Goal: Browse casually: Explore the website without a specific task or goal

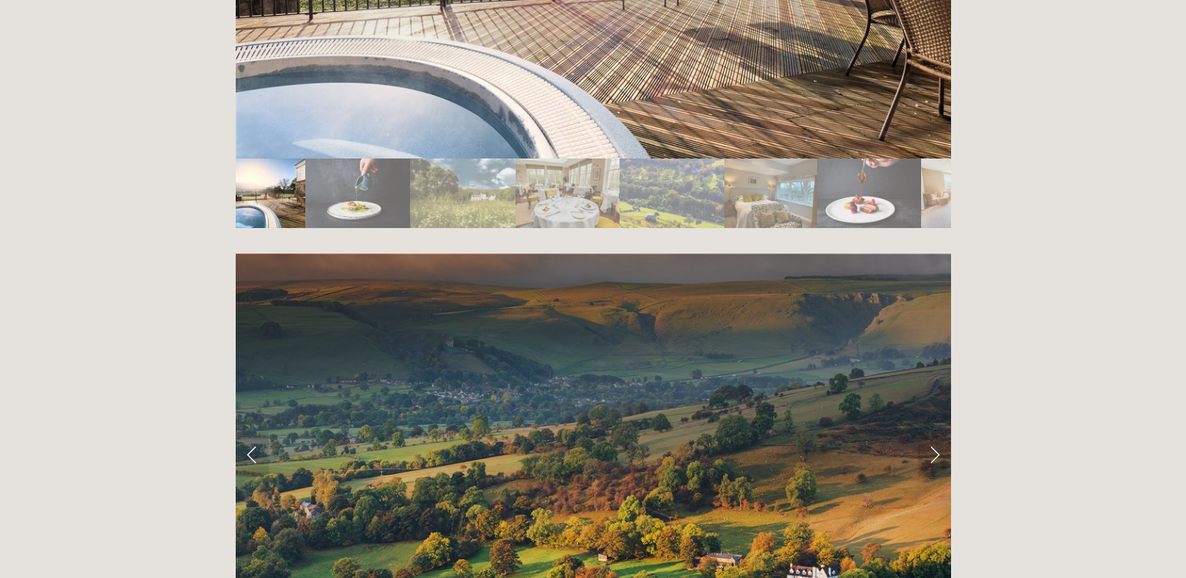
scroll to position [2843, 0]
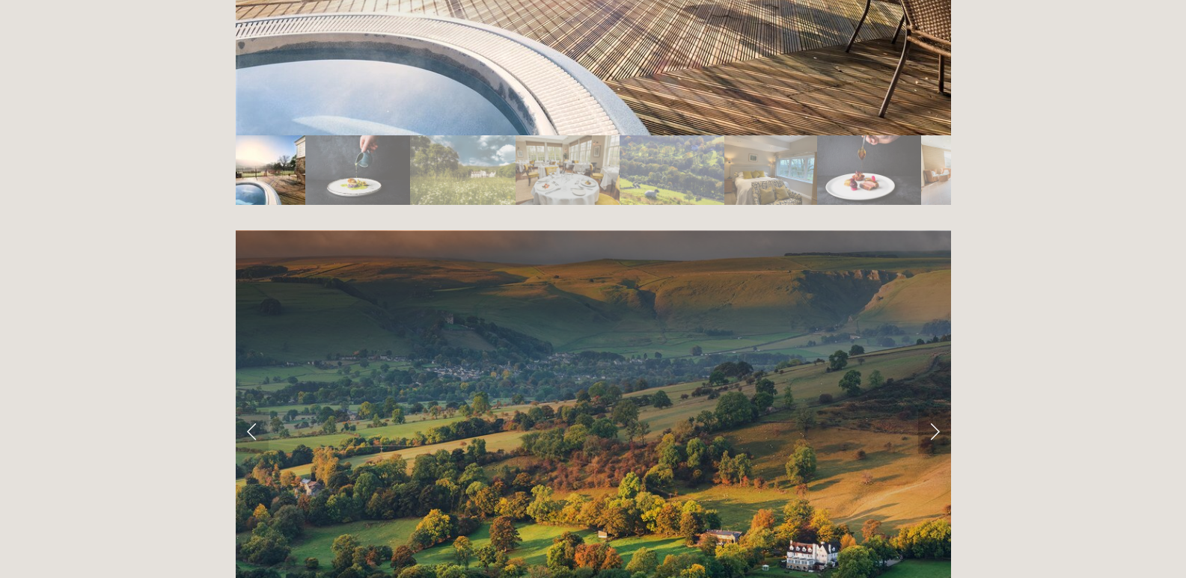
click at [932, 409] on link "Next Slide" at bounding box center [934, 431] width 33 height 45
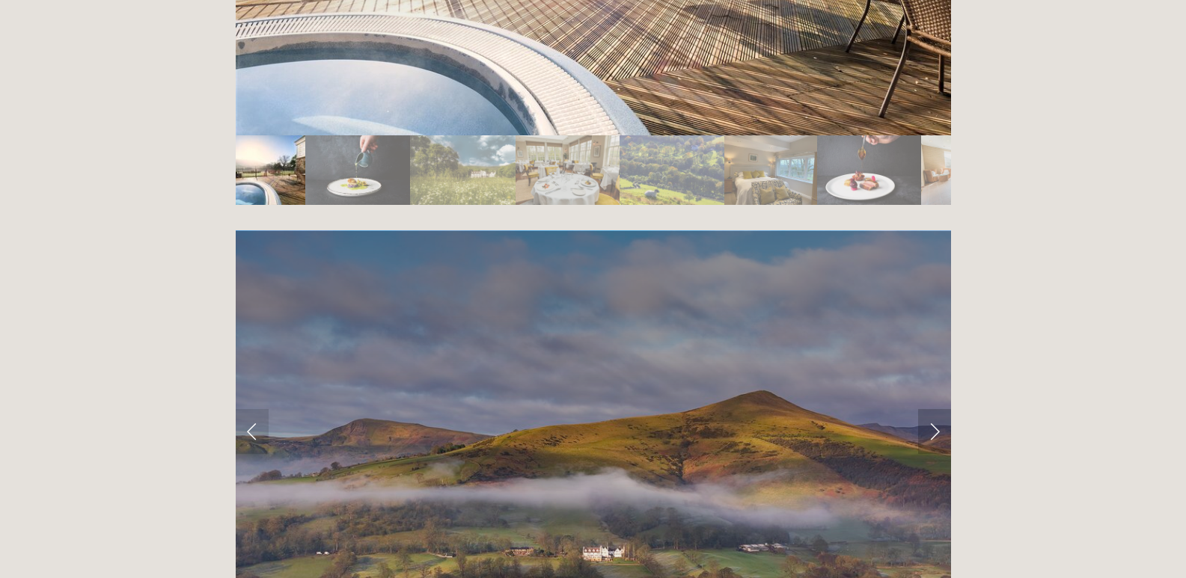
click at [932, 409] on link "Next Slide" at bounding box center [934, 431] width 33 height 45
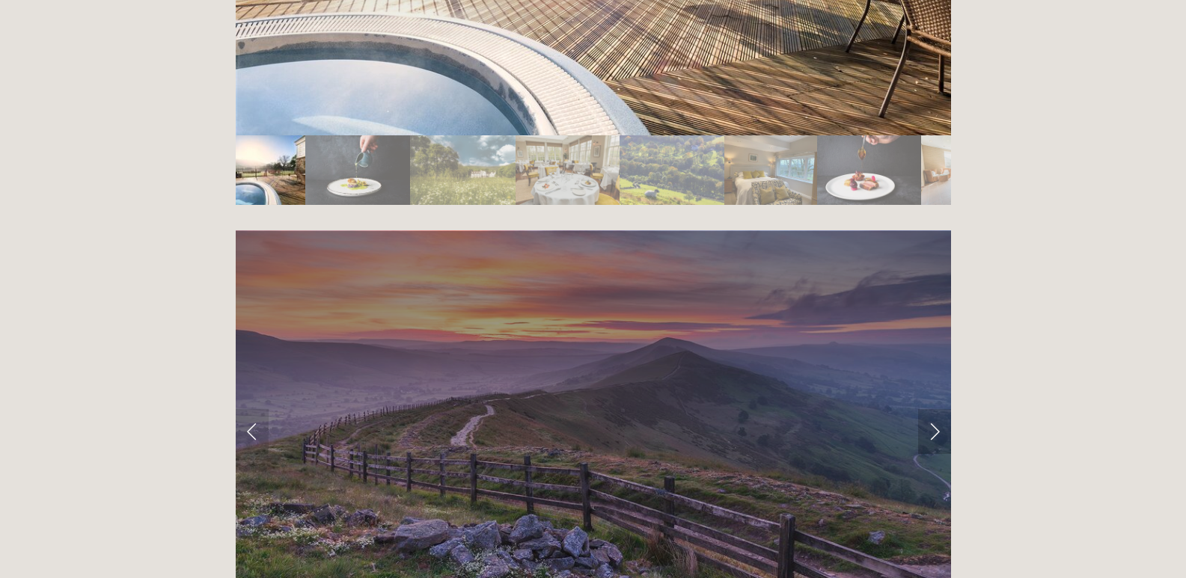
click at [932, 409] on link "Next Slide" at bounding box center [934, 431] width 33 height 45
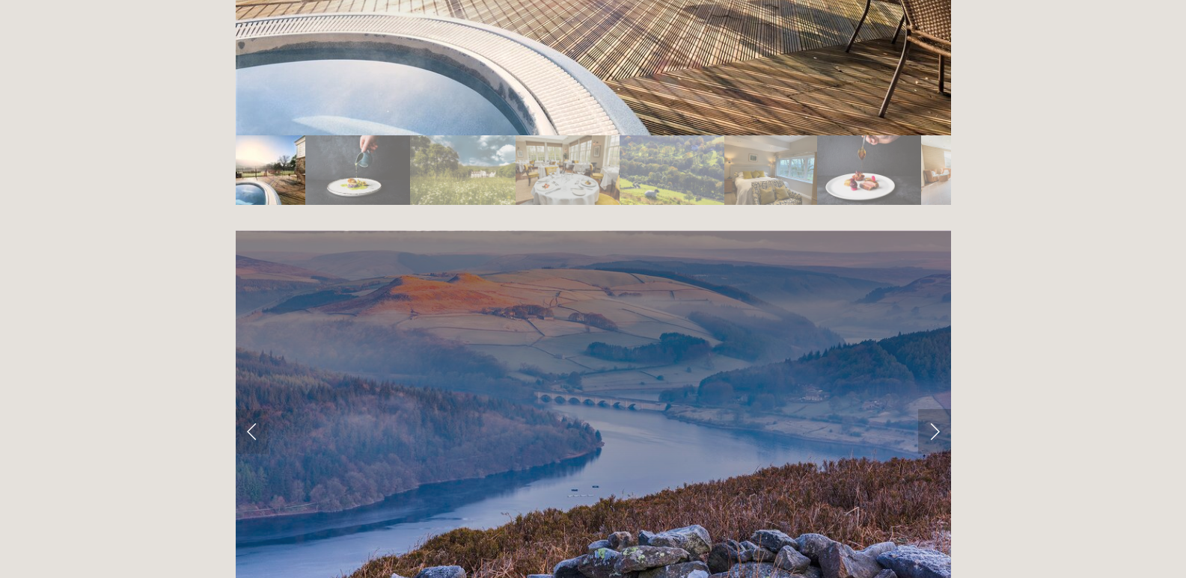
click at [932, 409] on link "Next Slide" at bounding box center [934, 431] width 33 height 45
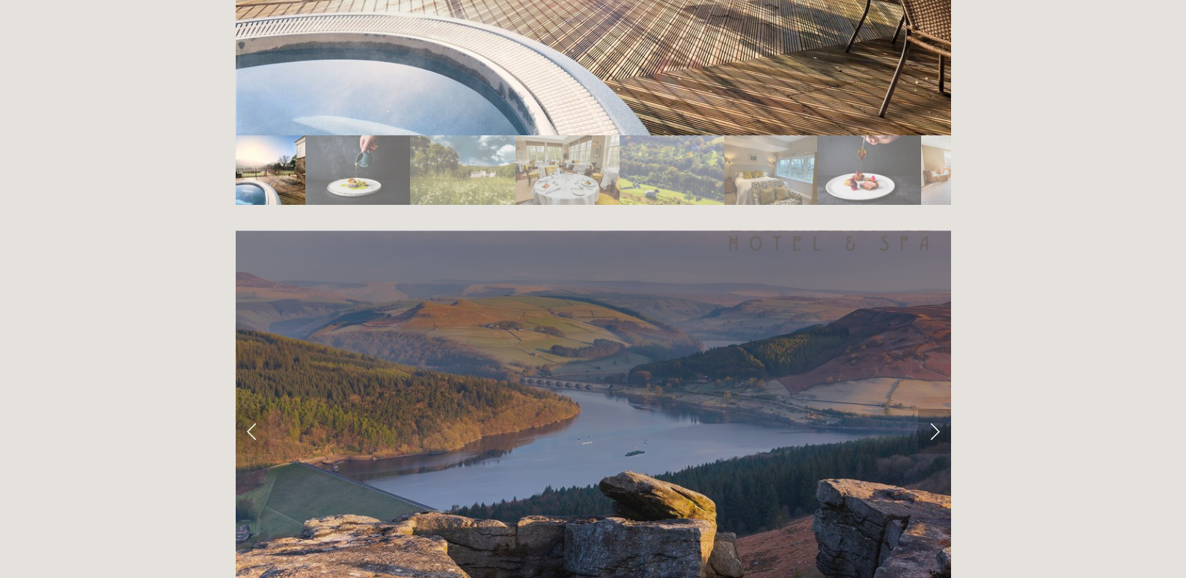
click at [932, 409] on link "Next Slide" at bounding box center [934, 431] width 33 height 45
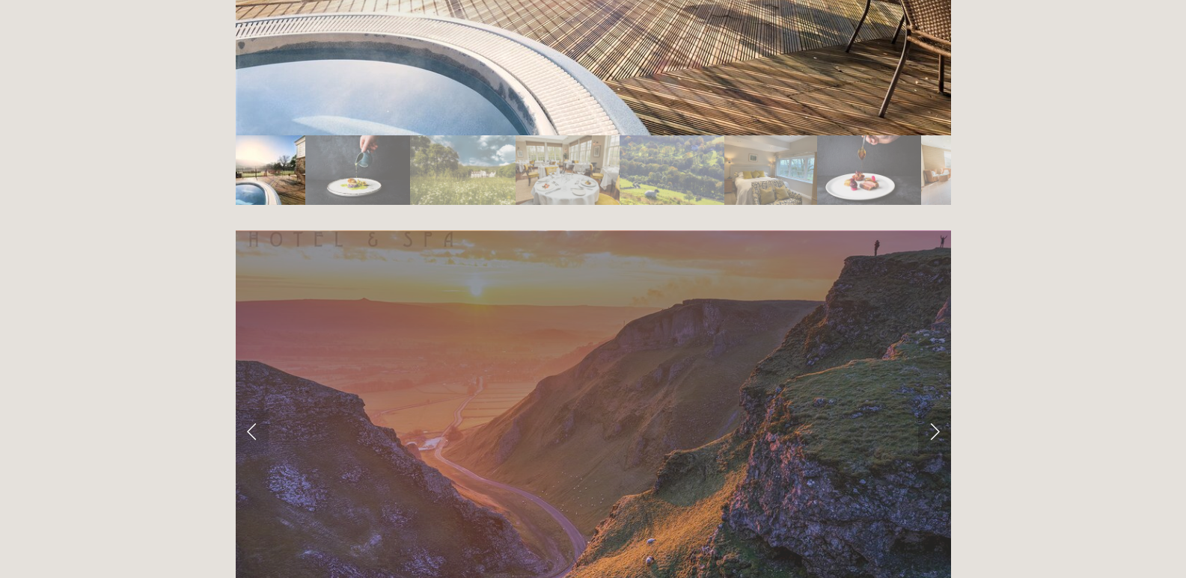
click at [932, 409] on link "Next Slide" at bounding box center [934, 431] width 33 height 45
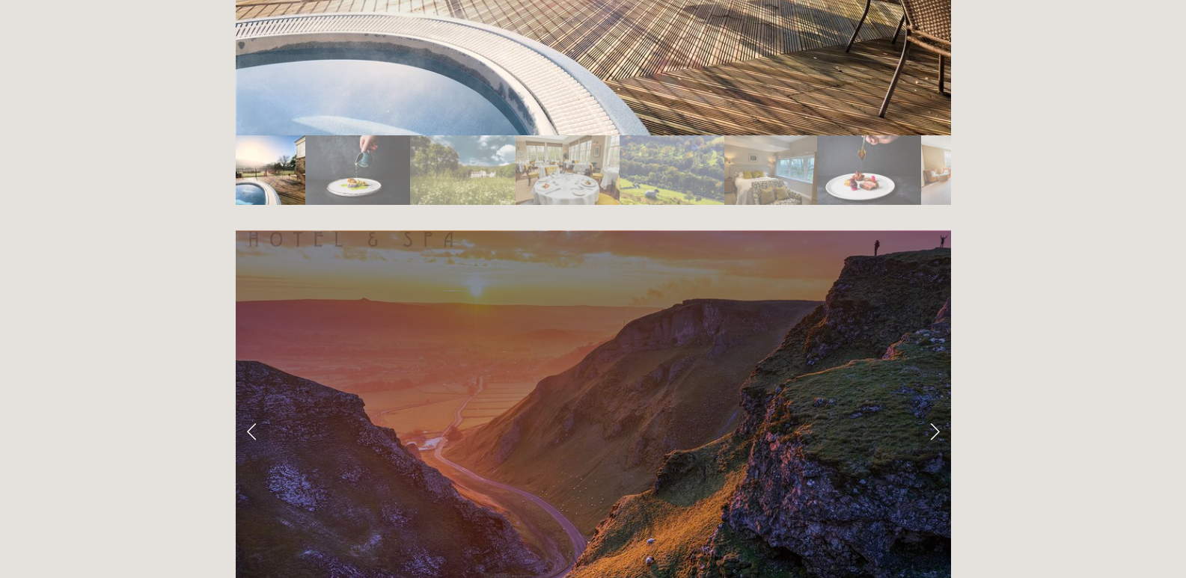
click at [932, 409] on link "Next Slide" at bounding box center [934, 431] width 33 height 45
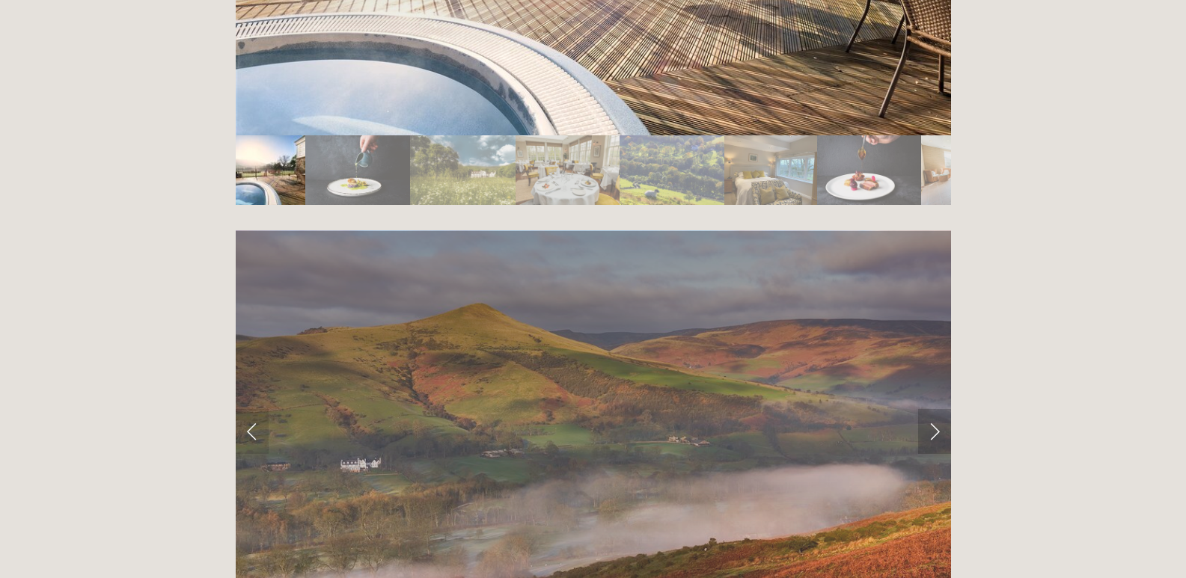
click at [932, 409] on link "Next Slide" at bounding box center [934, 431] width 33 height 45
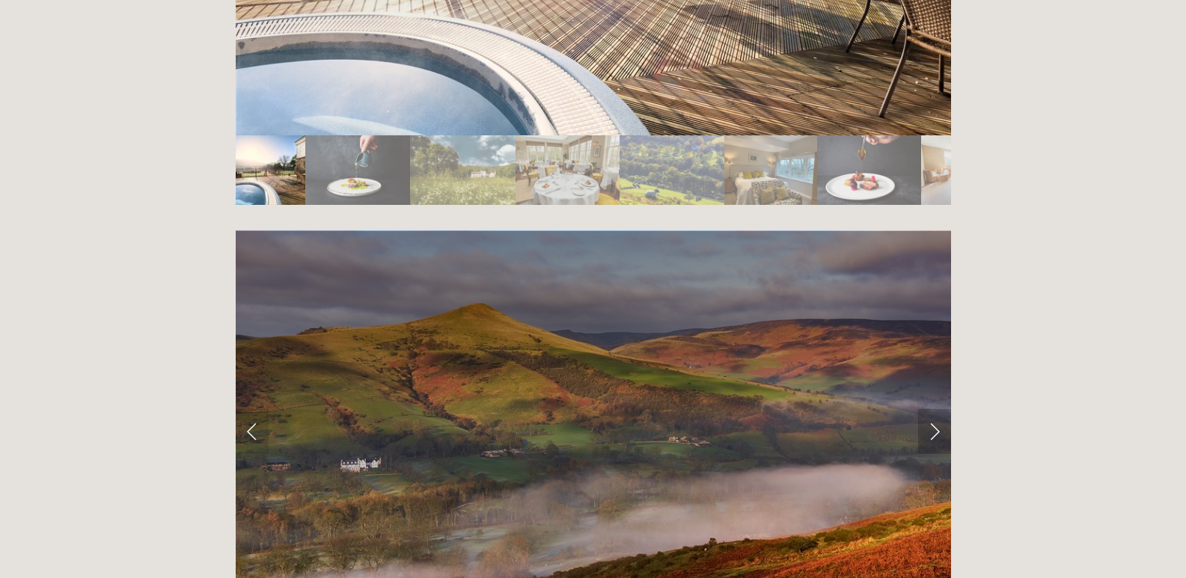
click at [932, 409] on link "Next Slide" at bounding box center [934, 431] width 33 height 45
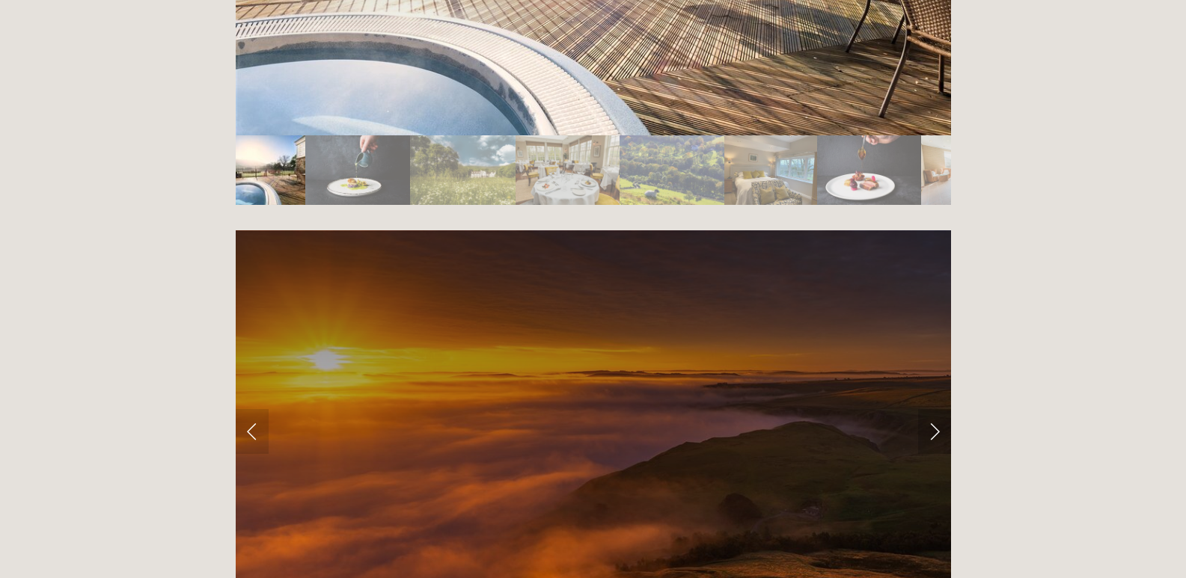
click at [932, 409] on link "Next Slide" at bounding box center [934, 431] width 33 height 45
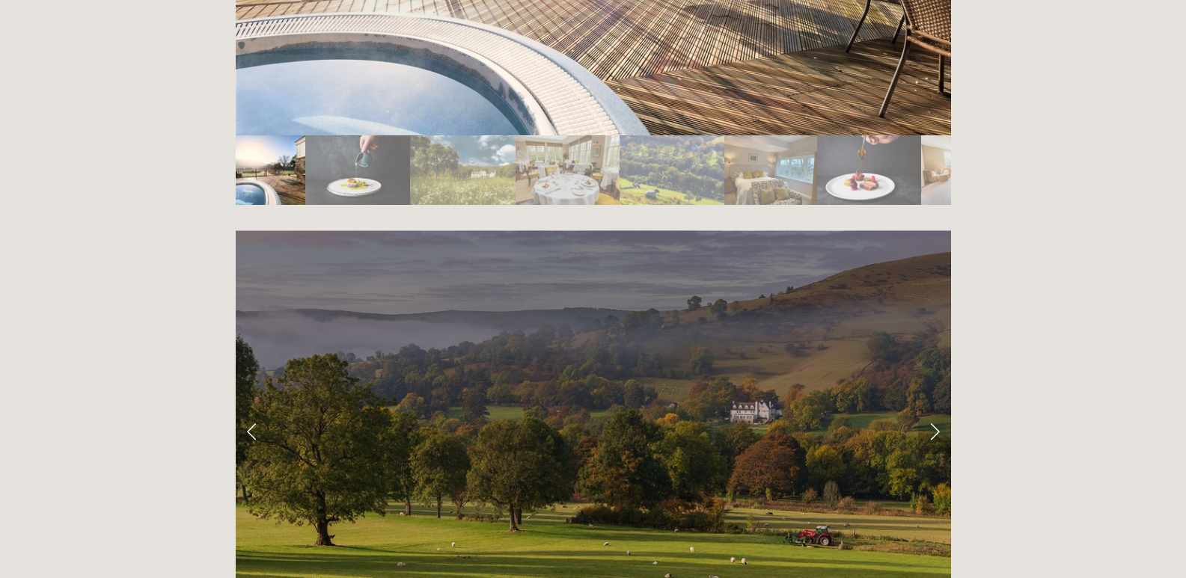
click at [932, 409] on link "Next Slide" at bounding box center [934, 431] width 33 height 45
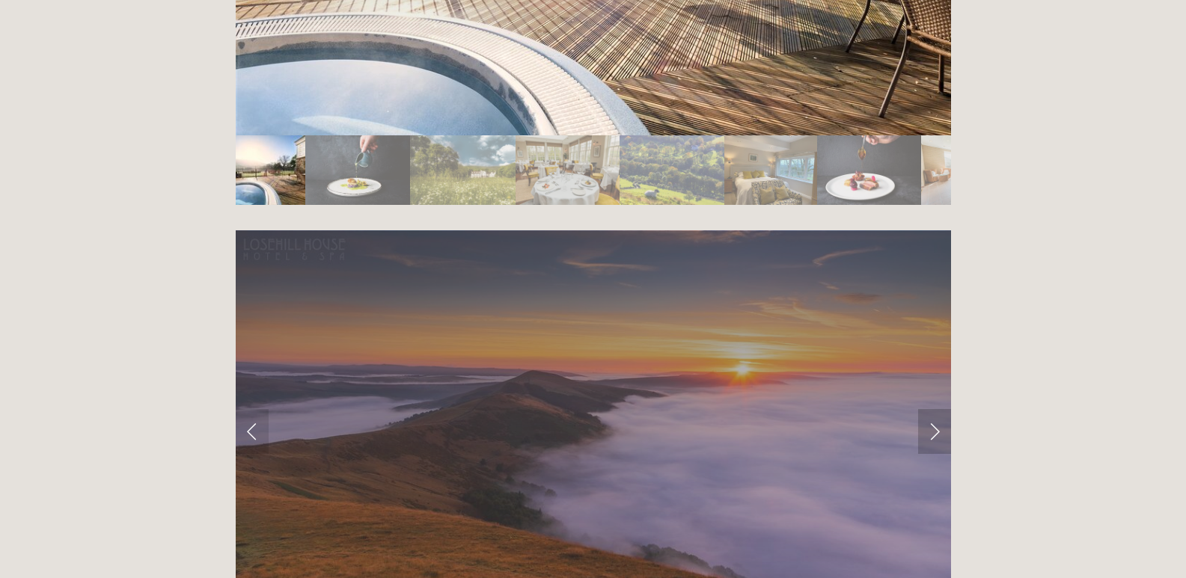
click at [932, 409] on link "Next Slide" at bounding box center [934, 431] width 33 height 45
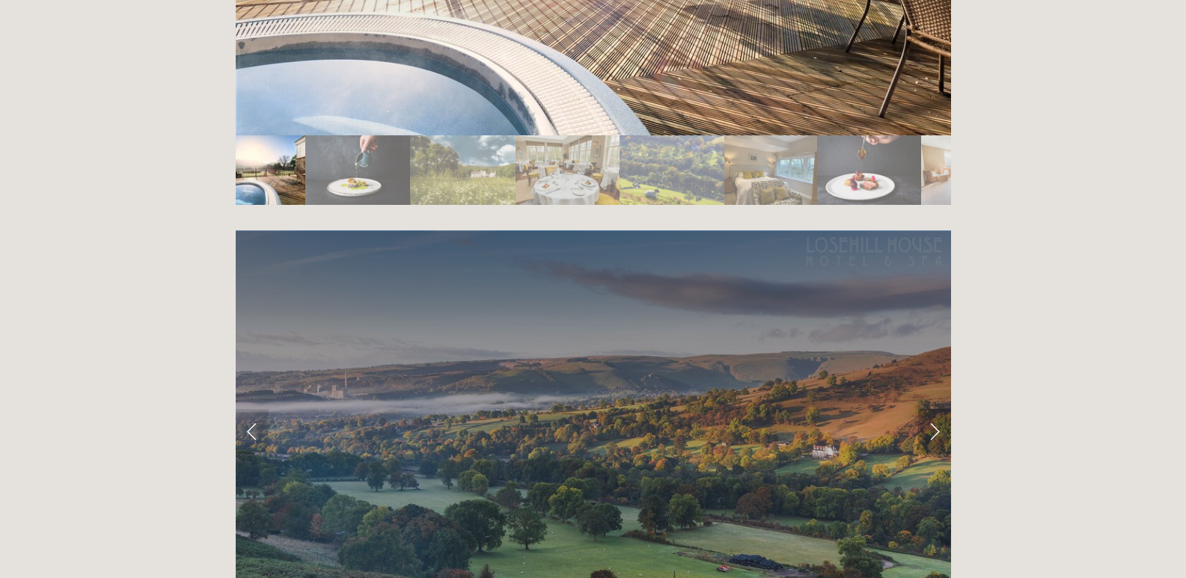
click at [932, 409] on link "Next Slide" at bounding box center [934, 431] width 33 height 45
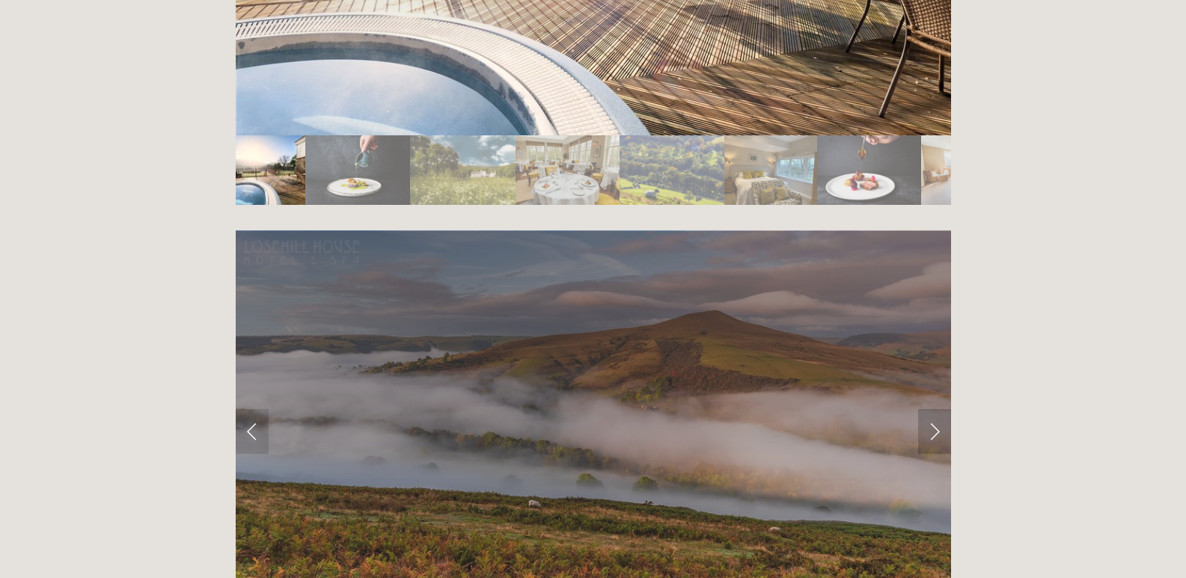
click at [932, 409] on link "Next Slide" at bounding box center [934, 431] width 33 height 45
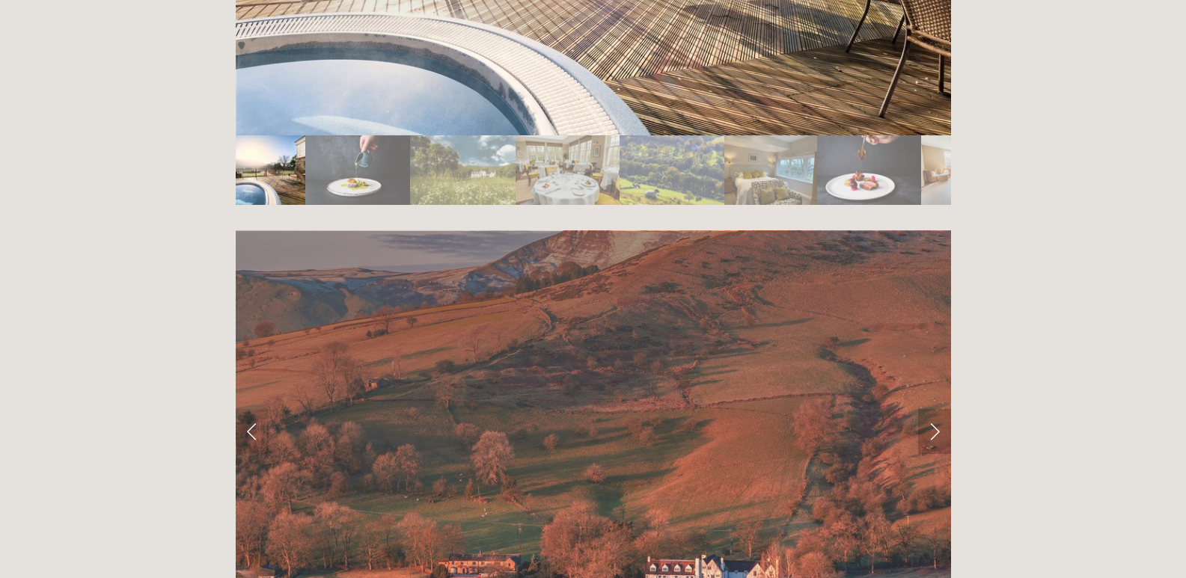
click at [932, 409] on link "Next Slide" at bounding box center [934, 431] width 33 height 45
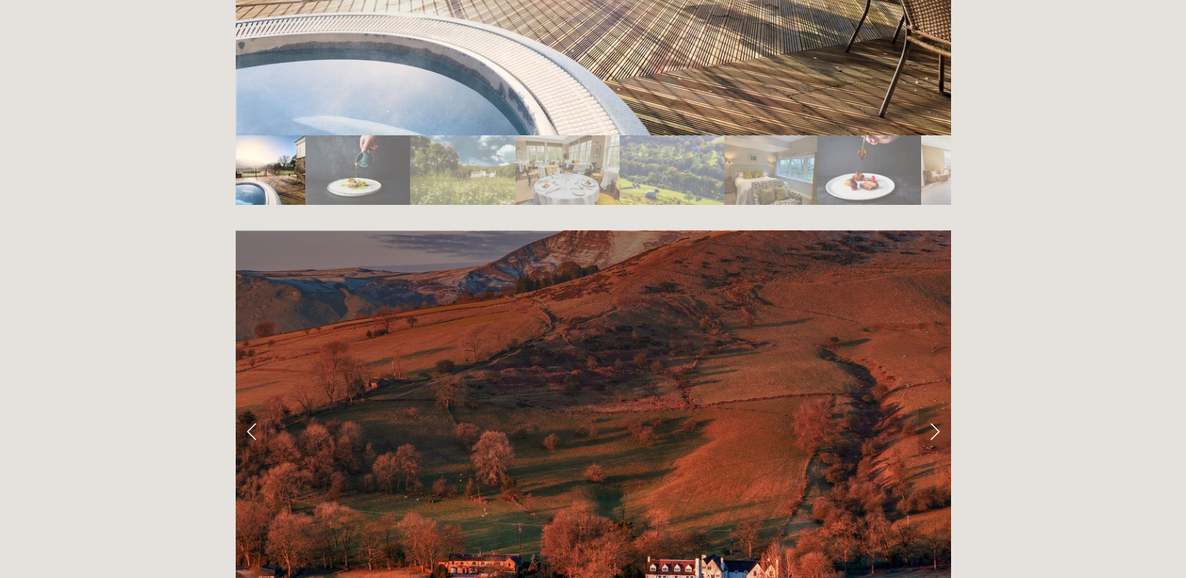
click at [932, 409] on link "Next Slide" at bounding box center [934, 431] width 33 height 45
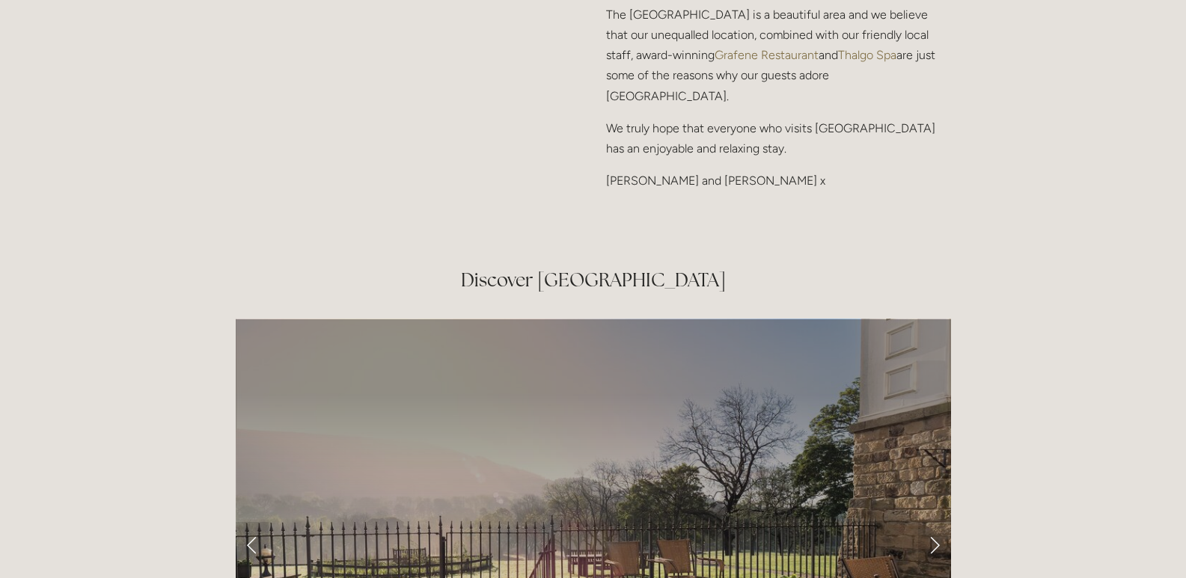
scroll to position [2319, 0]
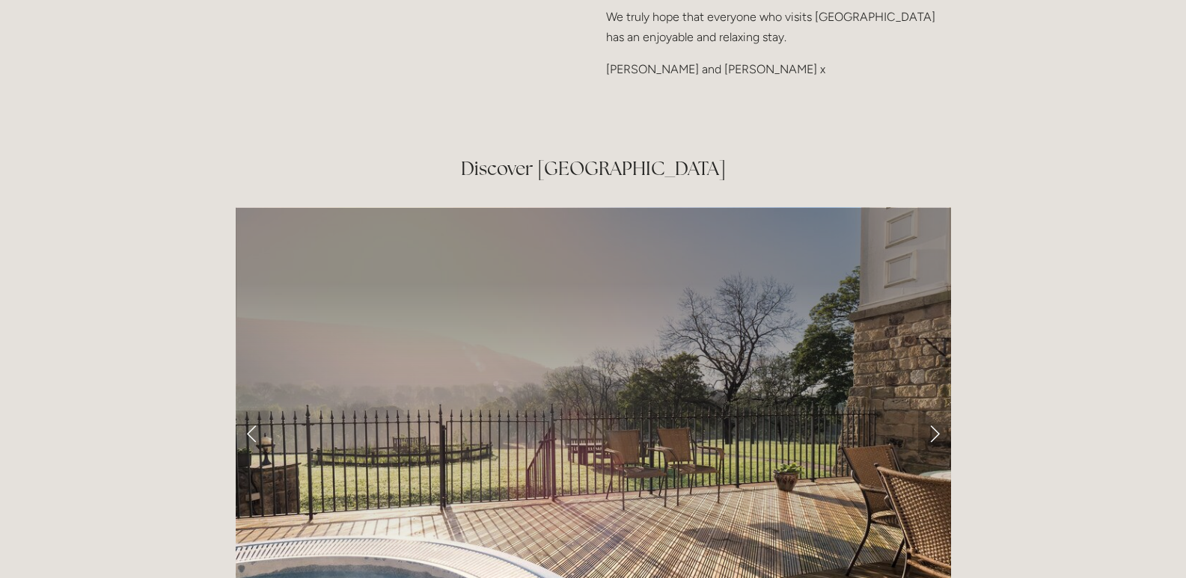
click at [932, 411] on link "Next Slide" at bounding box center [934, 433] width 33 height 45
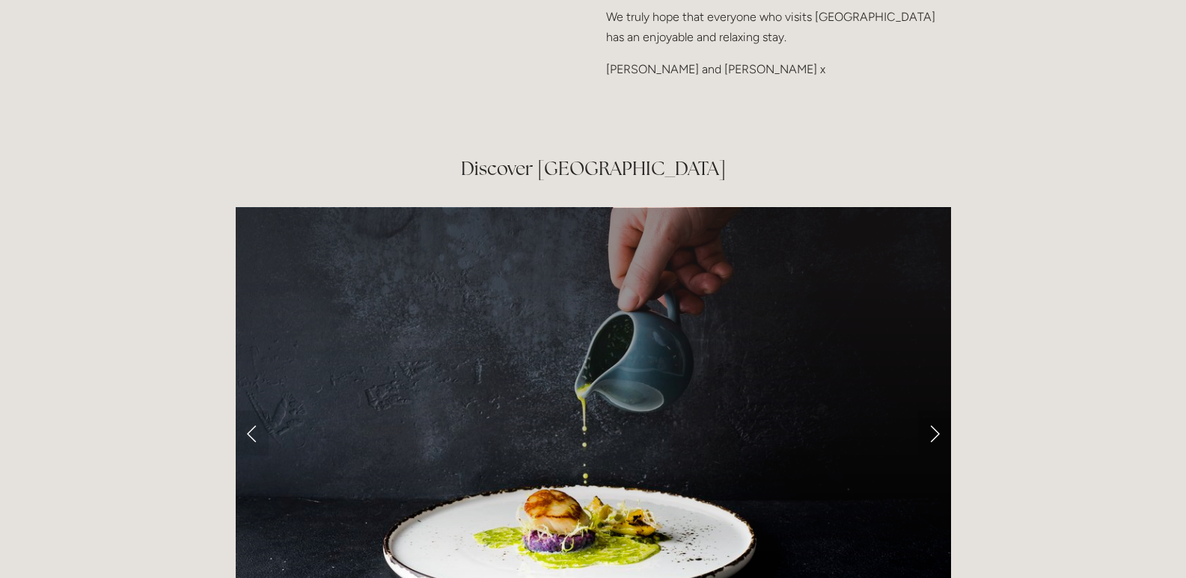
click at [932, 411] on link "Next Slide" at bounding box center [934, 433] width 33 height 45
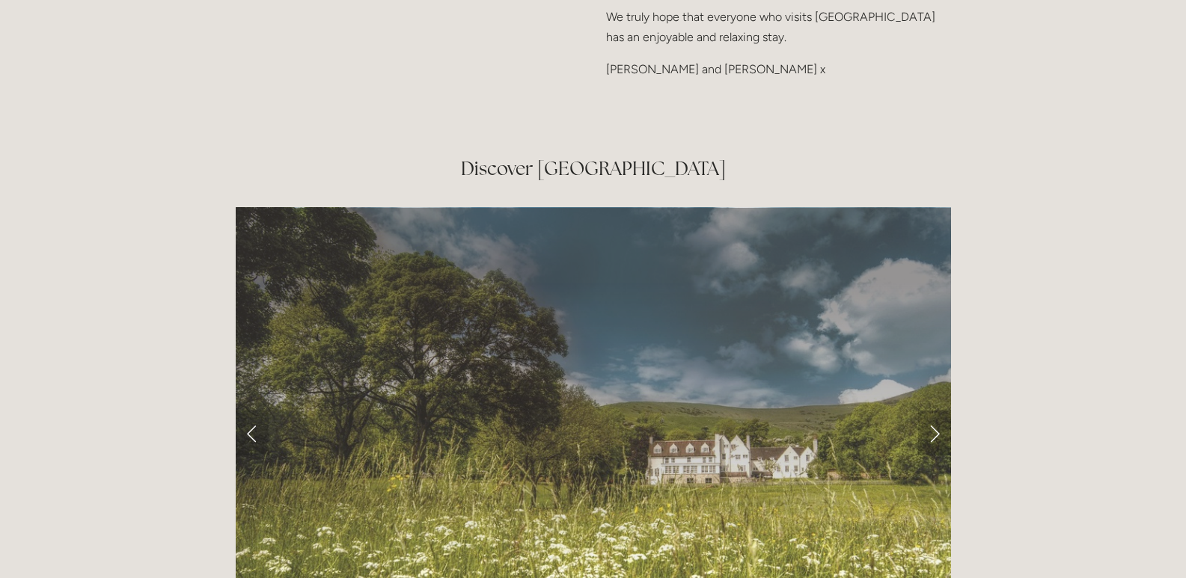
click at [932, 411] on link "Next Slide" at bounding box center [934, 433] width 33 height 45
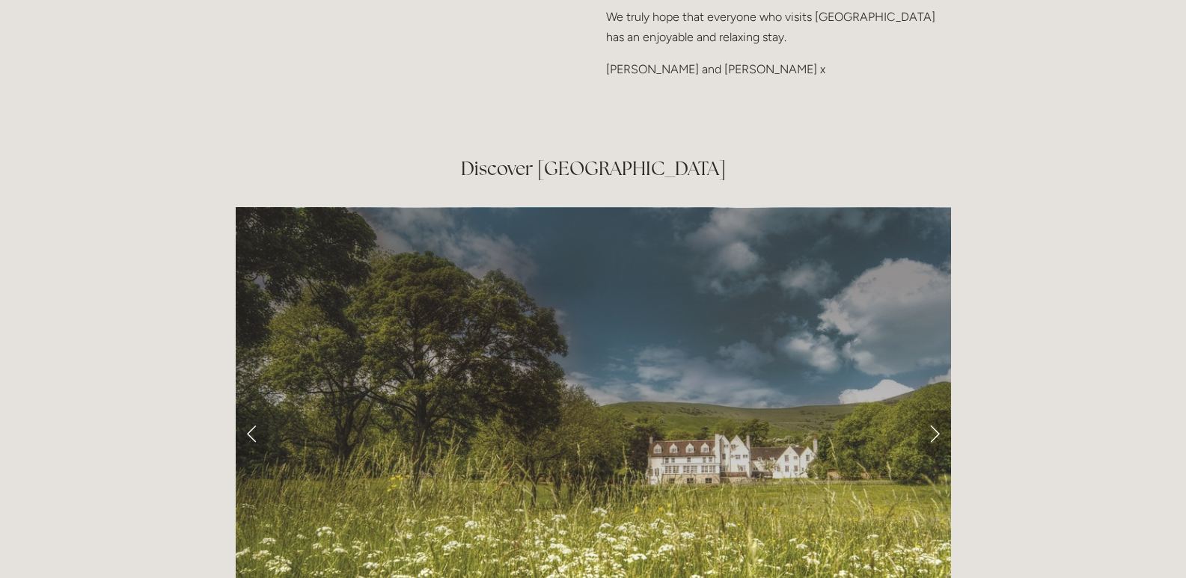
click at [932, 411] on link "Next Slide" at bounding box center [934, 433] width 33 height 45
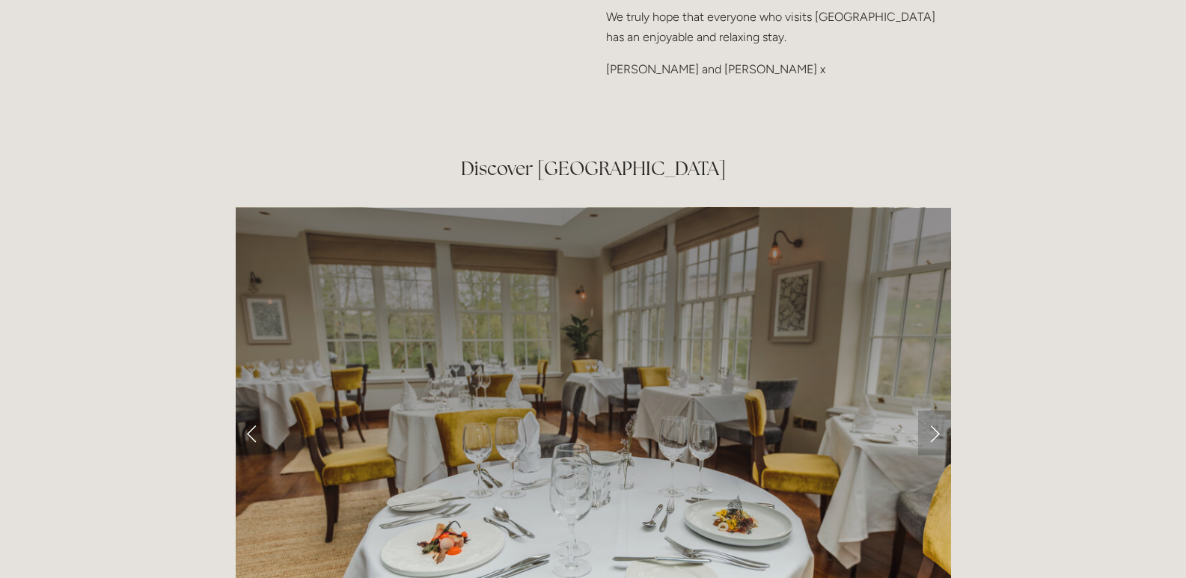
click at [932, 411] on link "Next Slide" at bounding box center [934, 433] width 33 height 45
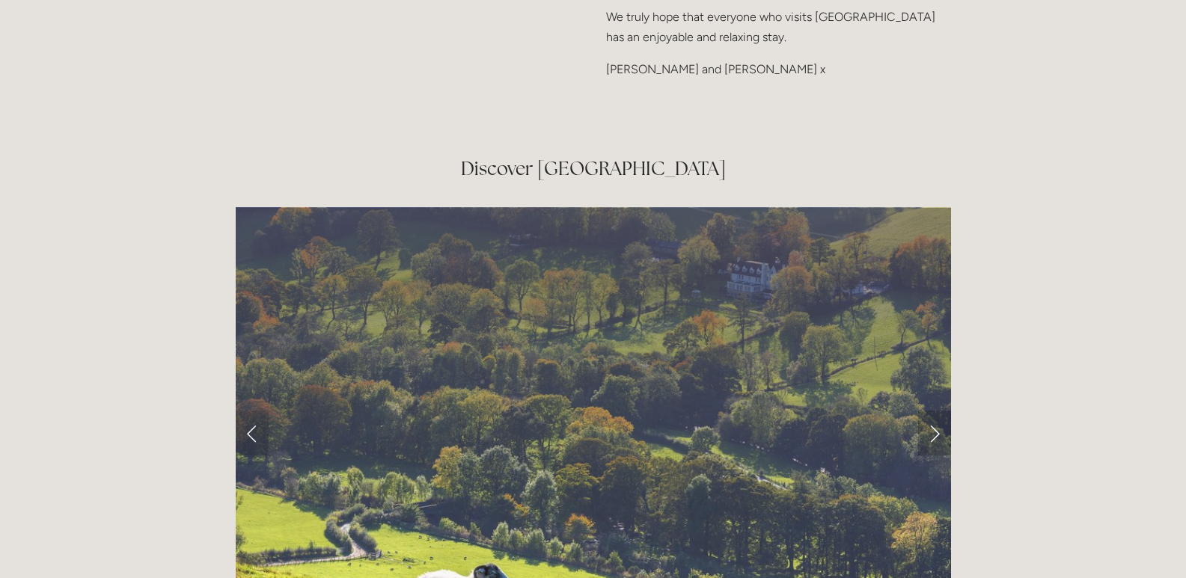
click at [932, 411] on link "Next Slide" at bounding box center [934, 433] width 33 height 45
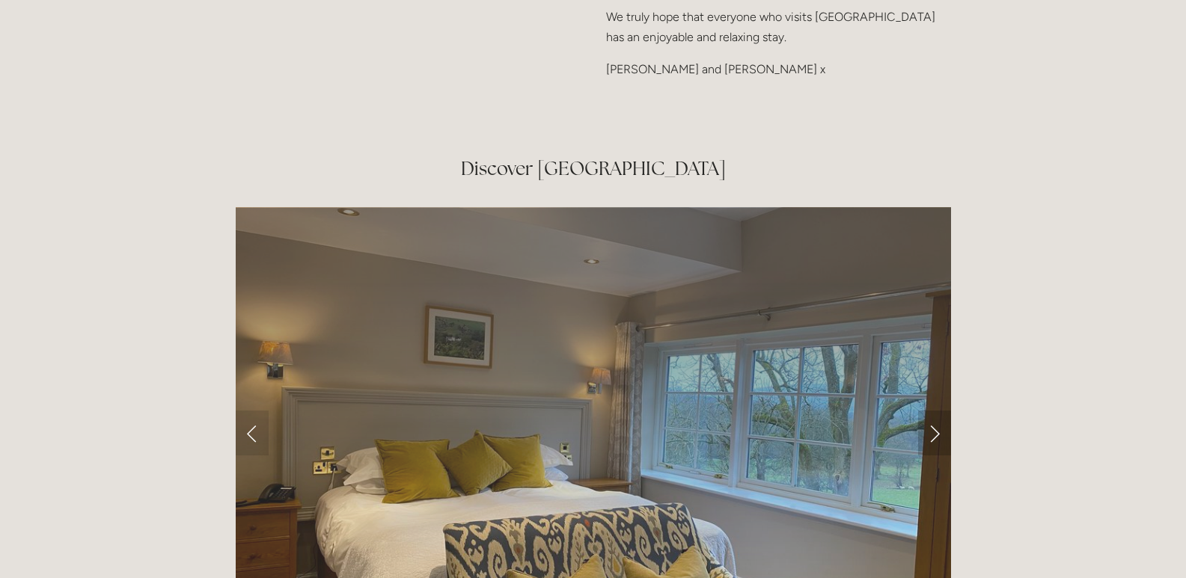
click at [932, 411] on link "Next Slide" at bounding box center [934, 433] width 33 height 45
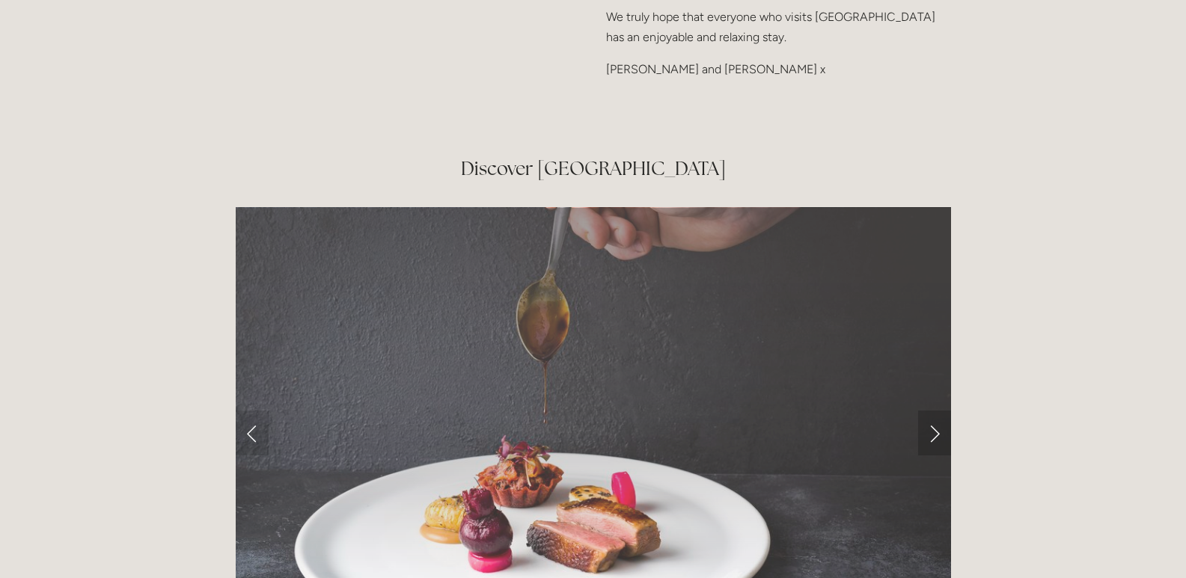
click at [932, 411] on link "Next Slide" at bounding box center [934, 433] width 33 height 45
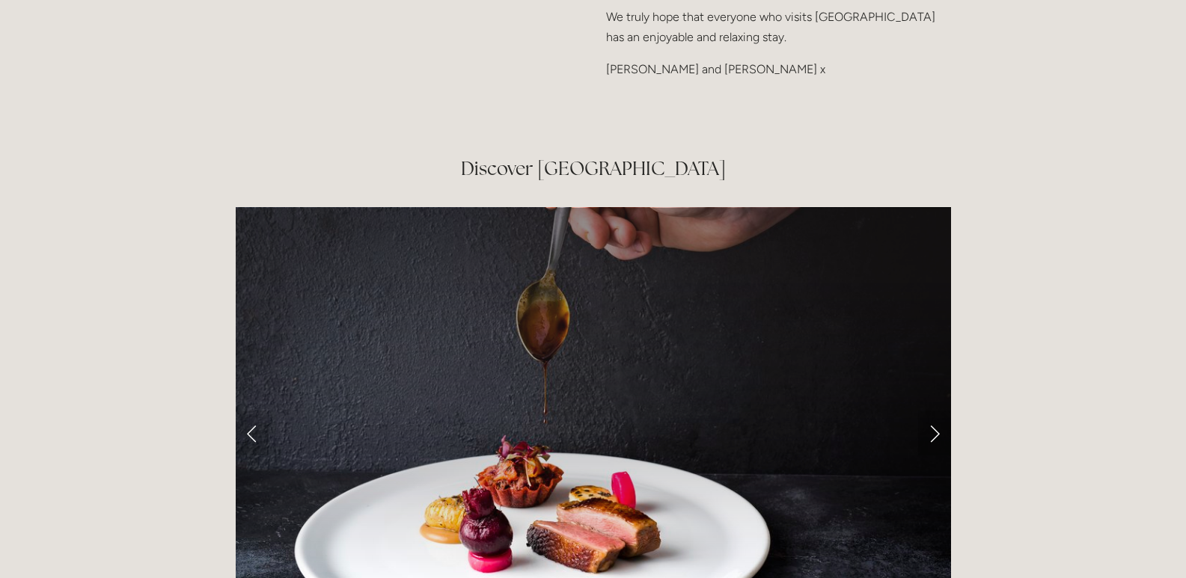
click at [932, 411] on link "Next Slide" at bounding box center [934, 433] width 33 height 45
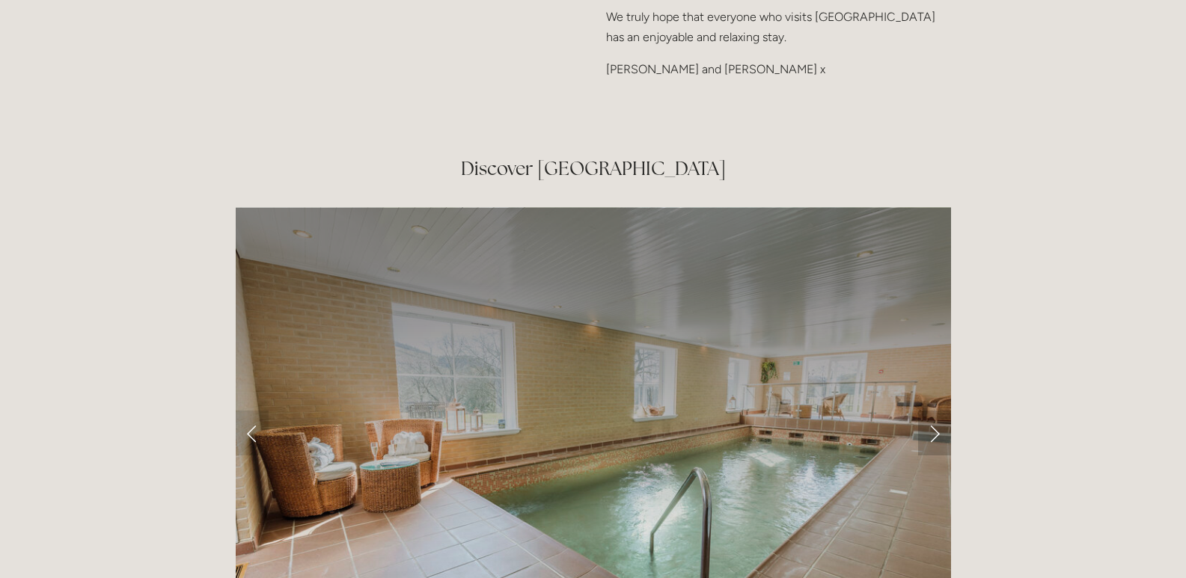
click at [932, 411] on link "Next Slide" at bounding box center [934, 433] width 33 height 45
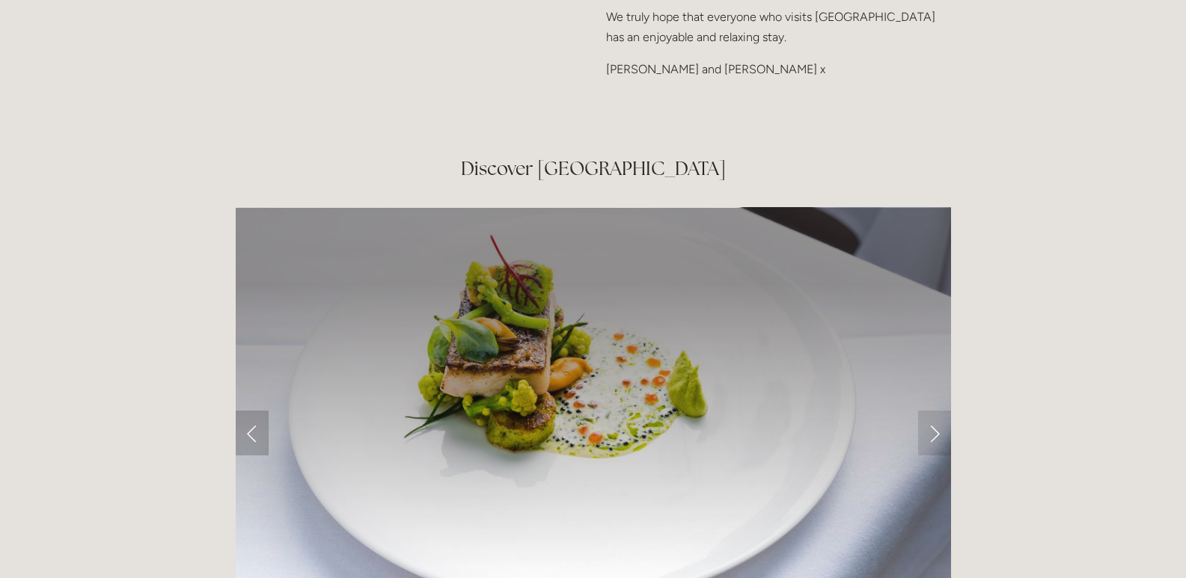
click at [245, 411] on link "Previous Slide" at bounding box center [252, 433] width 33 height 45
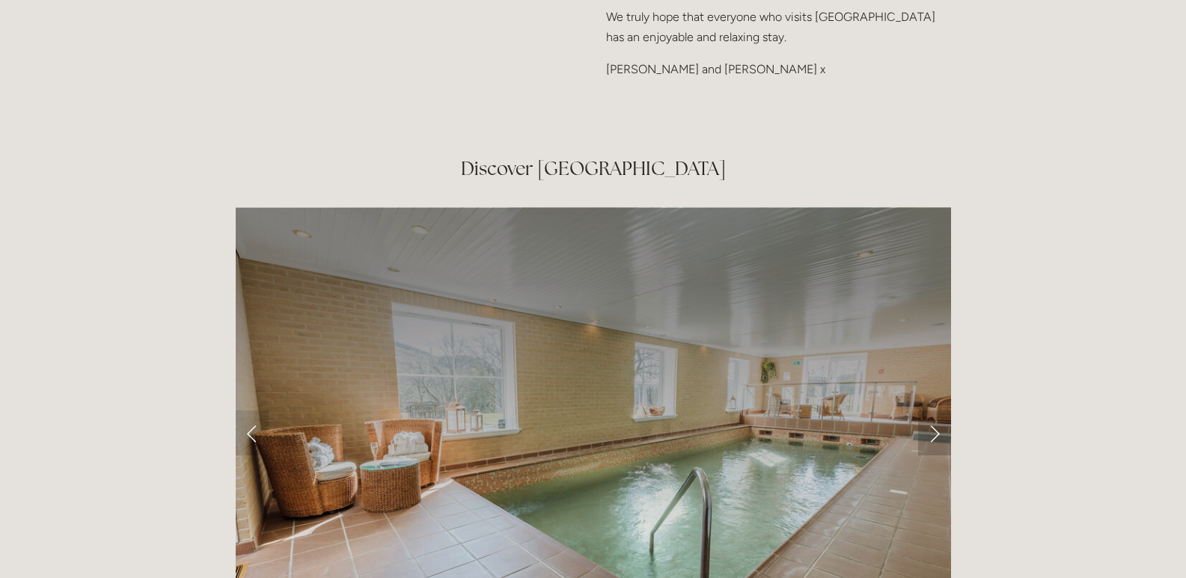
click at [937, 411] on link "Next Slide" at bounding box center [934, 433] width 33 height 45
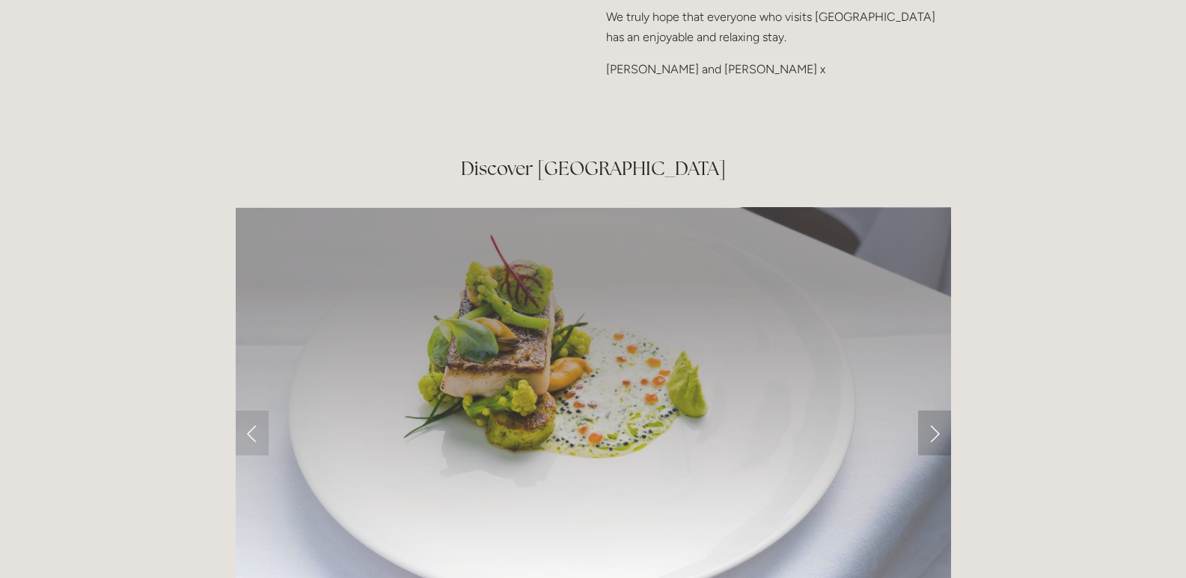
click at [937, 411] on link "Next Slide" at bounding box center [934, 433] width 33 height 45
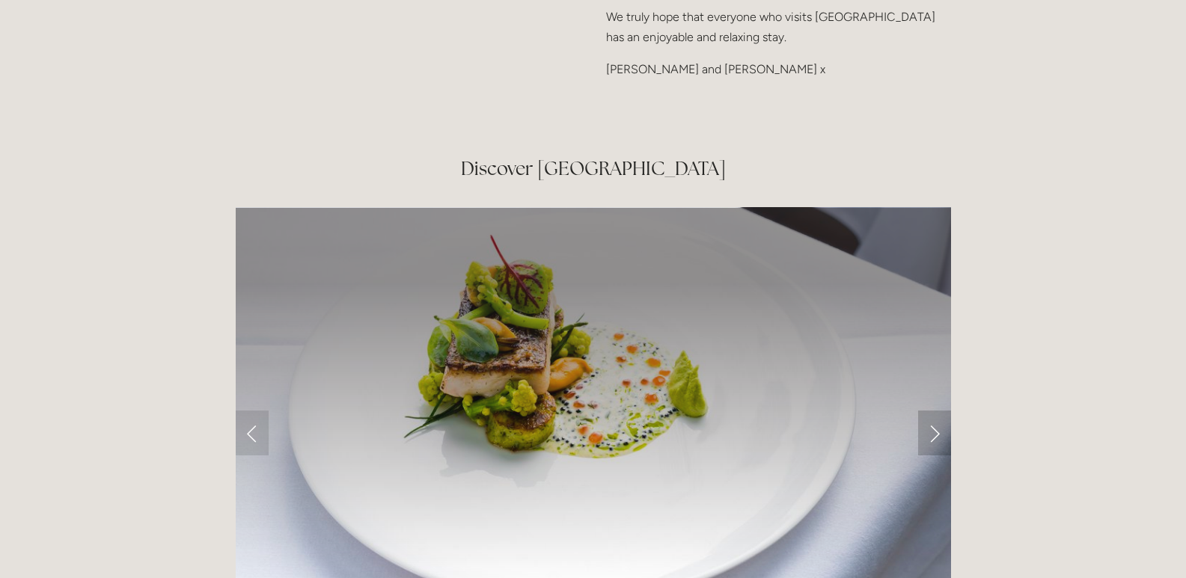
click at [937, 411] on link "Next Slide" at bounding box center [934, 433] width 33 height 45
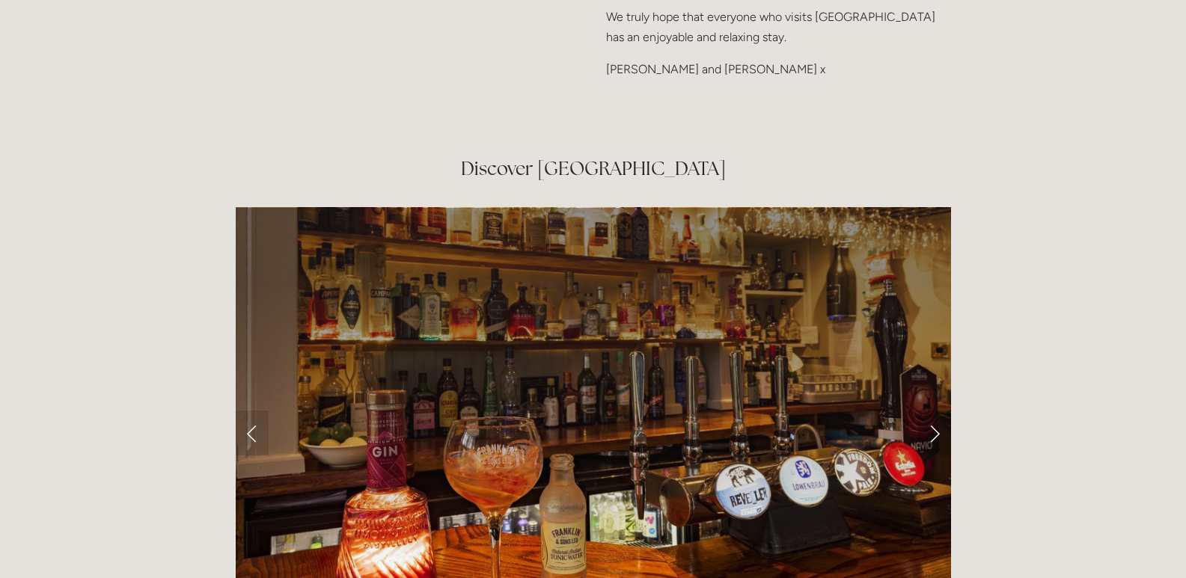
click at [937, 411] on link "Next Slide" at bounding box center [934, 433] width 33 height 45
click at [936, 411] on link "Next Slide" at bounding box center [934, 433] width 33 height 45
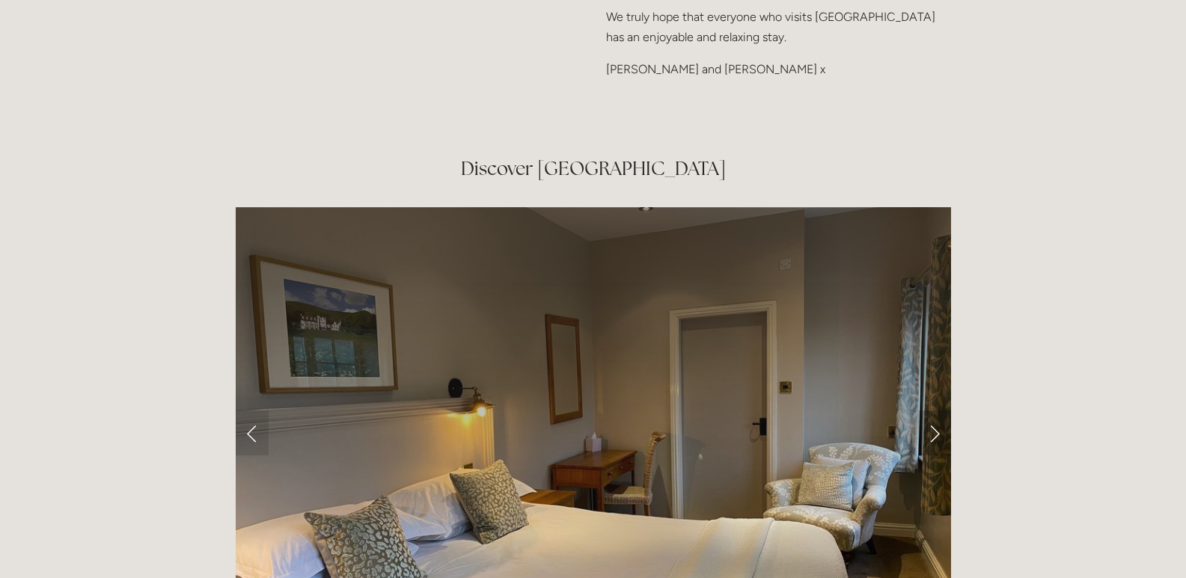
click at [936, 411] on link "Next Slide" at bounding box center [934, 433] width 33 height 45
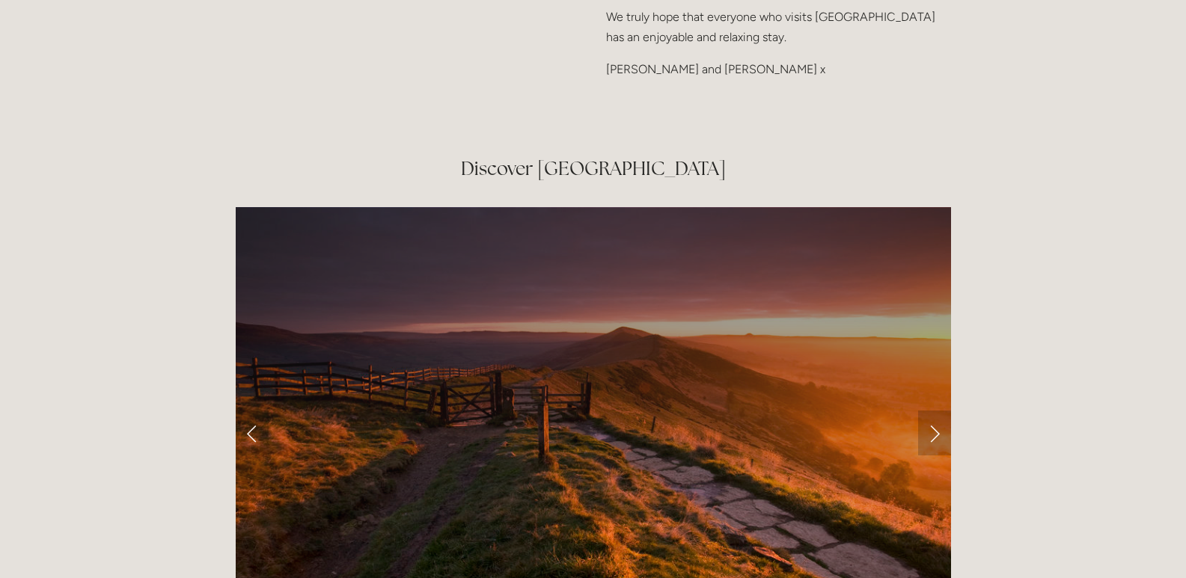
click at [936, 411] on link "Next Slide" at bounding box center [934, 433] width 33 height 45
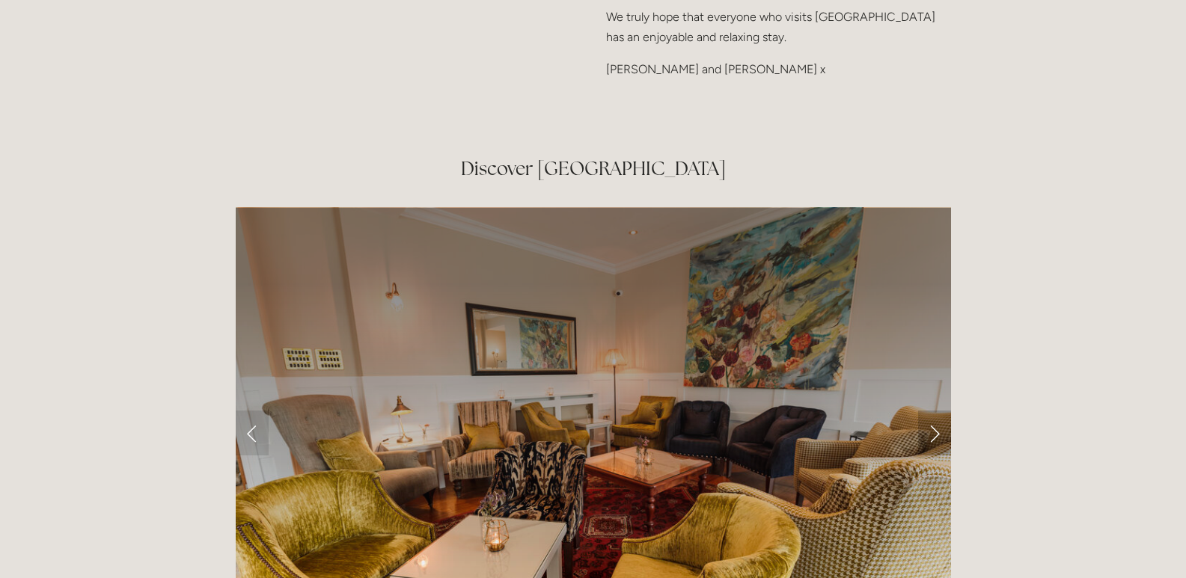
click at [932, 411] on link "Next Slide" at bounding box center [934, 433] width 33 height 45
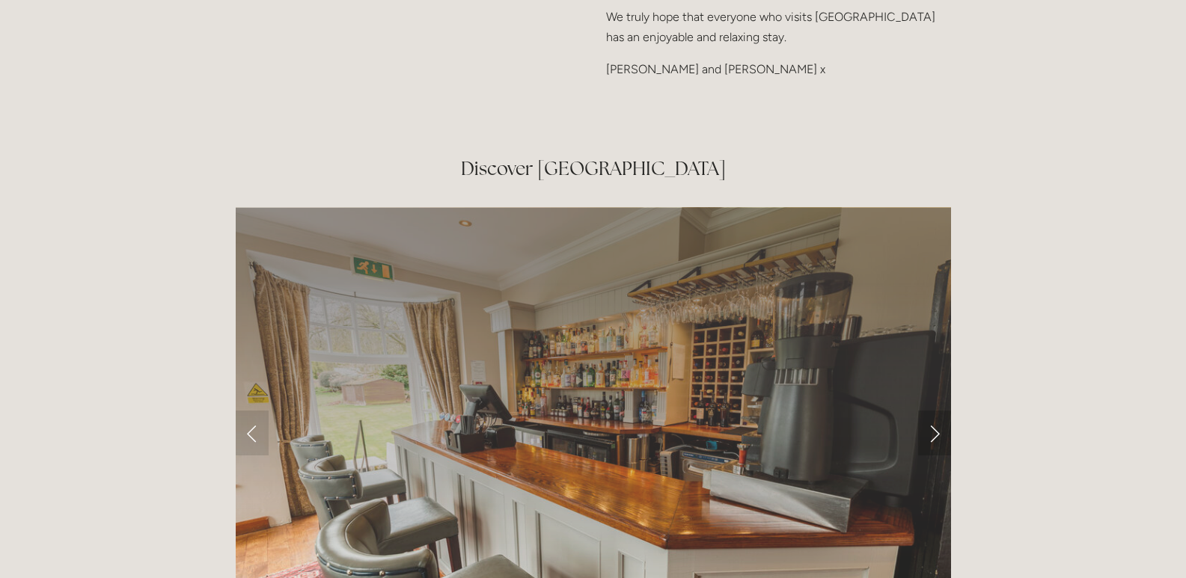
click at [932, 411] on link "Next Slide" at bounding box center [934, 433] width 33 height 45
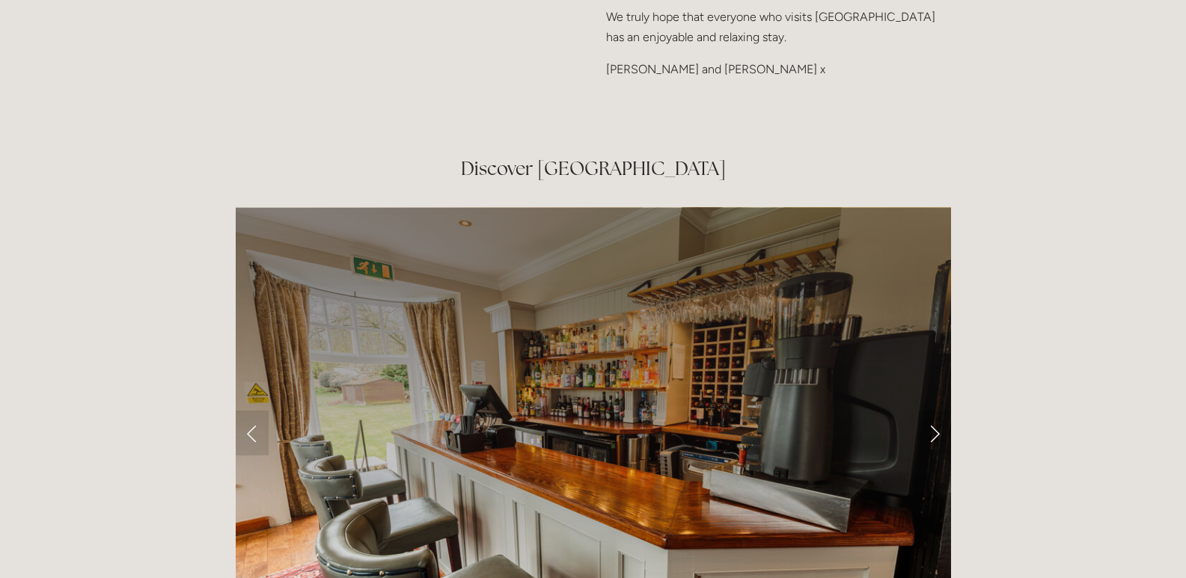
click at [932, 411] on link "Next Slide" at bounding box center [934, 433] width 33 height 45
